Goal: Transaction & Acquisition: Register for event/course

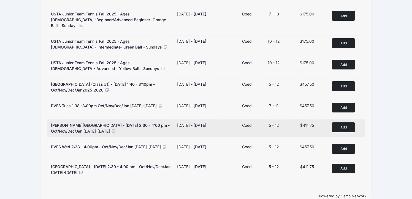
scroll to position [301, 0]
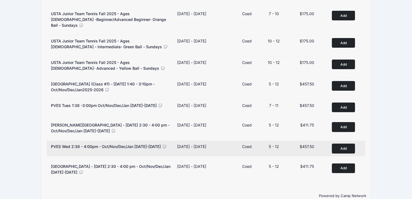
click at [336, 144] on button "Add to Cart" at bounding box center [343, 148] width 23 height 10
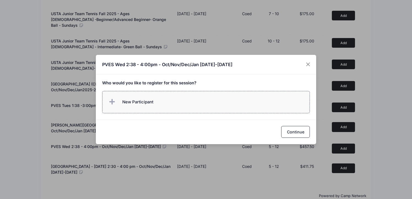
click at [217, 105] on label "New Participant" at bounding box center [206, 102] width 208 height 22
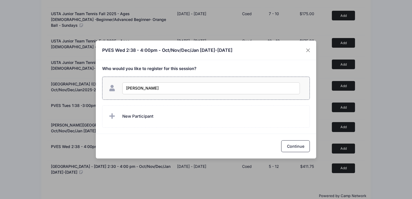
type input "[PERSON_NAME]"
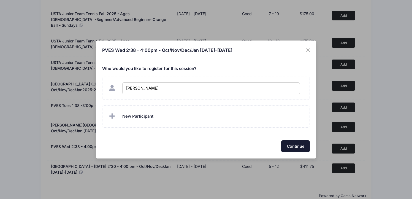
checkbox input "true"
click at [287, 145] on button "Continue" at bounding box center [295, 146] width 29 height 12
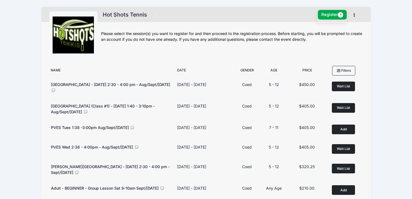
scroll to position [0, 0]
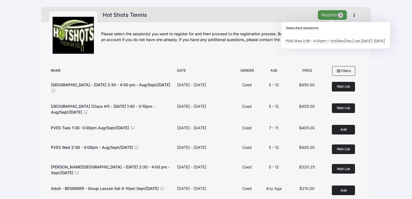
click at [328, 14] on button "Register 1" at bounding box center [332, 15] width 29 height 10
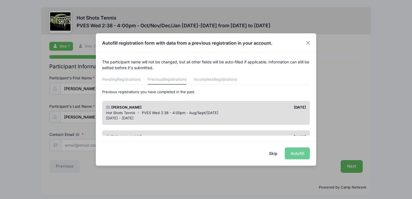
click at [262, 112] on div "Hot Shots Tennis PVES Wed 2:38 - 4:00pm - Aug/Sept/Oct 2025" at bounding box center [206, 113] width 200 height 6
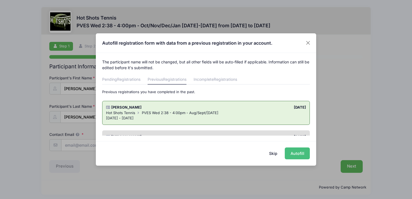
click at [296, 154] on button "Autofill" at bounding box center [297, 153] width 25 height 12
type input "gladys805@gmail.com"
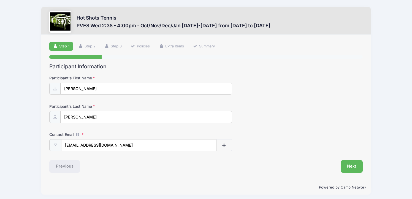
scroll to position [2, 0]
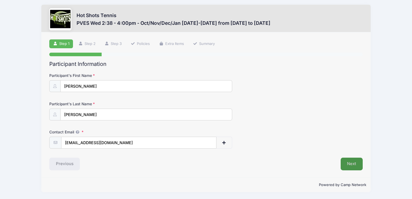
click at [349, 162] on button "Next" at bounding box center [351, 163] width 22 height 13
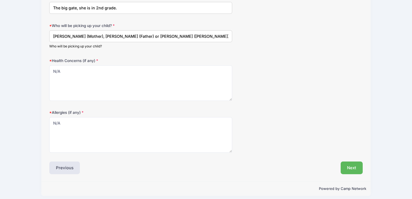
scroll to position [225, 0]
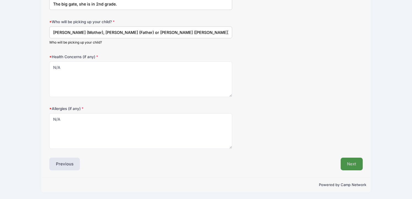
click at [353, 163] on button "Next" at bounding box center [351, 163] width 22 height 13
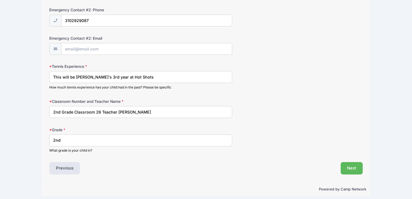
scroll to position [270, 0]
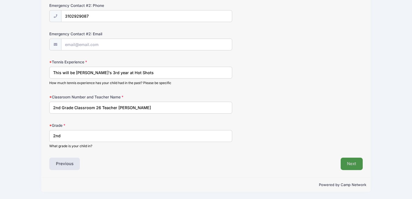
click at [350, 163] on button "Next" at bounding box center [351, 163] width 22 height 13
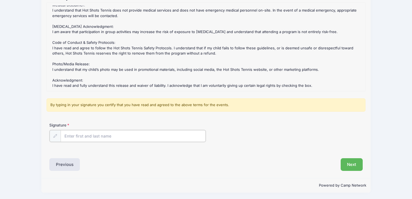
scroll to position [69, 0]
click at [120, 133] on input "Signature" at bounding box center [133, 135] width 145 height 12
type input "Karina Opper"
click at [115, 159] on div "Previous" at bounding box center [126, 163] width 159 height 13
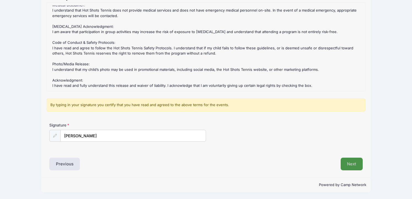
click at [351, 164] on button "Next" at bounding box center [351, 163] width 22 height 13
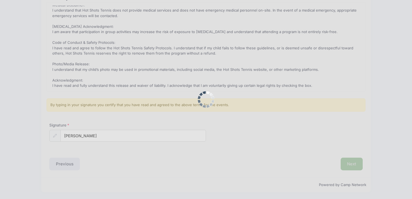
scroll to position [0, 0]
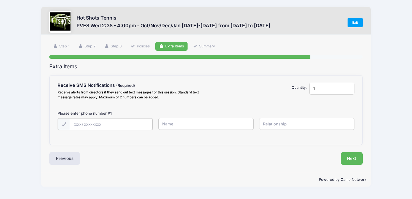
click at [117, 125] on input "text" at bounding box center [111, 124] width 83 height 12
click at [112, 143] on div "Receive SMS Notifications Receive alerts from directors if they send out text m…" at bounding box center [206, 109] width 313 height 69
click at [106, 125] on input "text" at bounding box center [111, 124] width 83 height 12
type input "(951) 316-3720"
click at [175, 125] on input "text" at bounding box center [205, 124] width 95 height 12
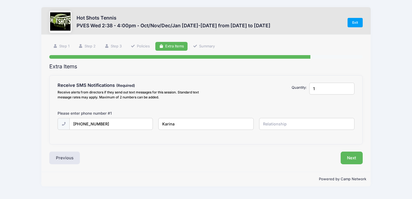
type input "Karina"
click at [281, 118] on input "text" at bounding box center [306, 124] width 95 height 12
type input "Mother"
click at [353, 153] on button "Next" at bounding box center [351, 157] width 22 height 13
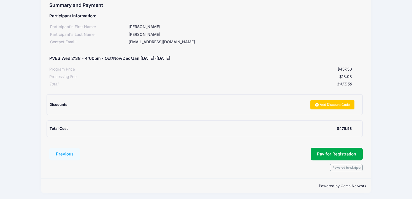
scroll to position [62, 0]
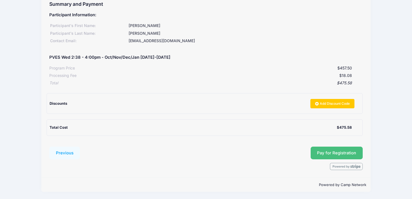
click at [327, 152] on button "Pay for Registration" at bounding box center [336, 152] width 52 height 13
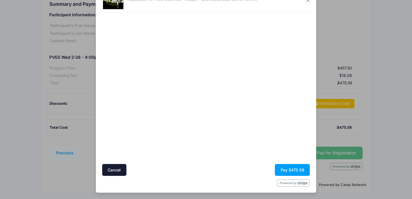
scroll to position [23, 0]
click at [284, 170] on button "Pay $475.58" at bounding box center [292, 170] width 35 height 12
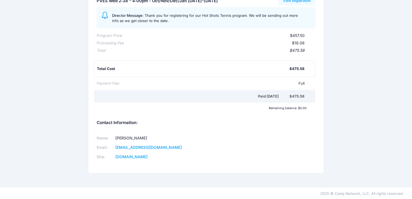
scroll to position [75, 0]
